Goal: Find specific page/section: Find specific page/section

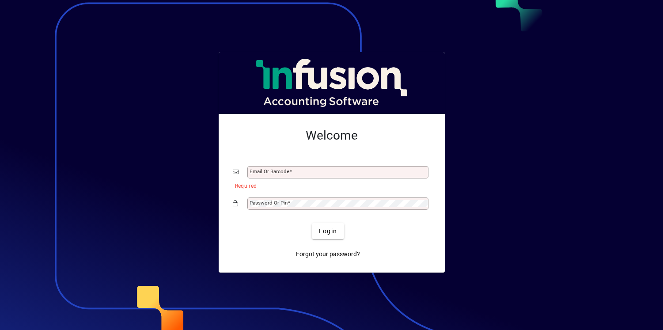
type input "**********"
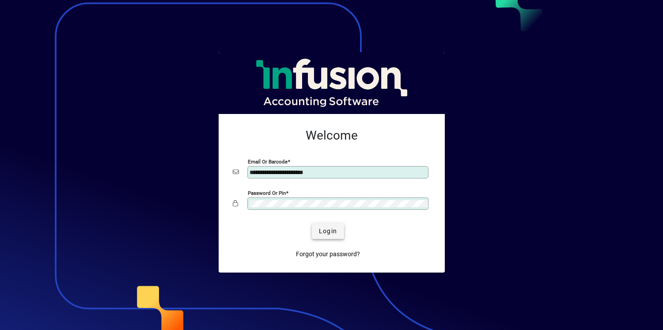
click at [328, 228] on span "Login" at bounding box center [328, 230] width 18 height 9
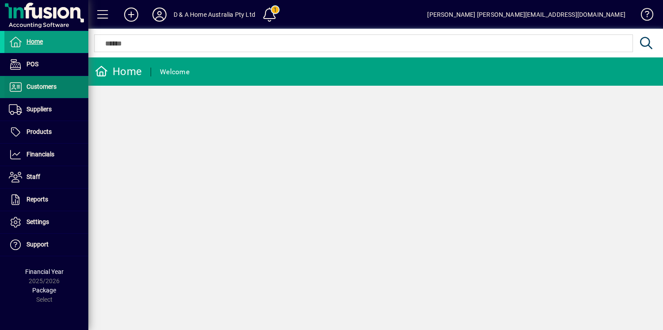
click at [55, 90] on span "Customers" at bounding box center [30, 87] width 52 height 11
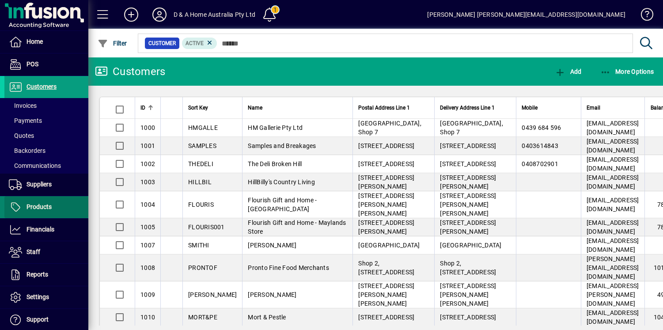
click at [60, 202] on span at bounding box center [46, 206] width 84 height 21
